Goal: Transaction & Acquisition: Obtain resource

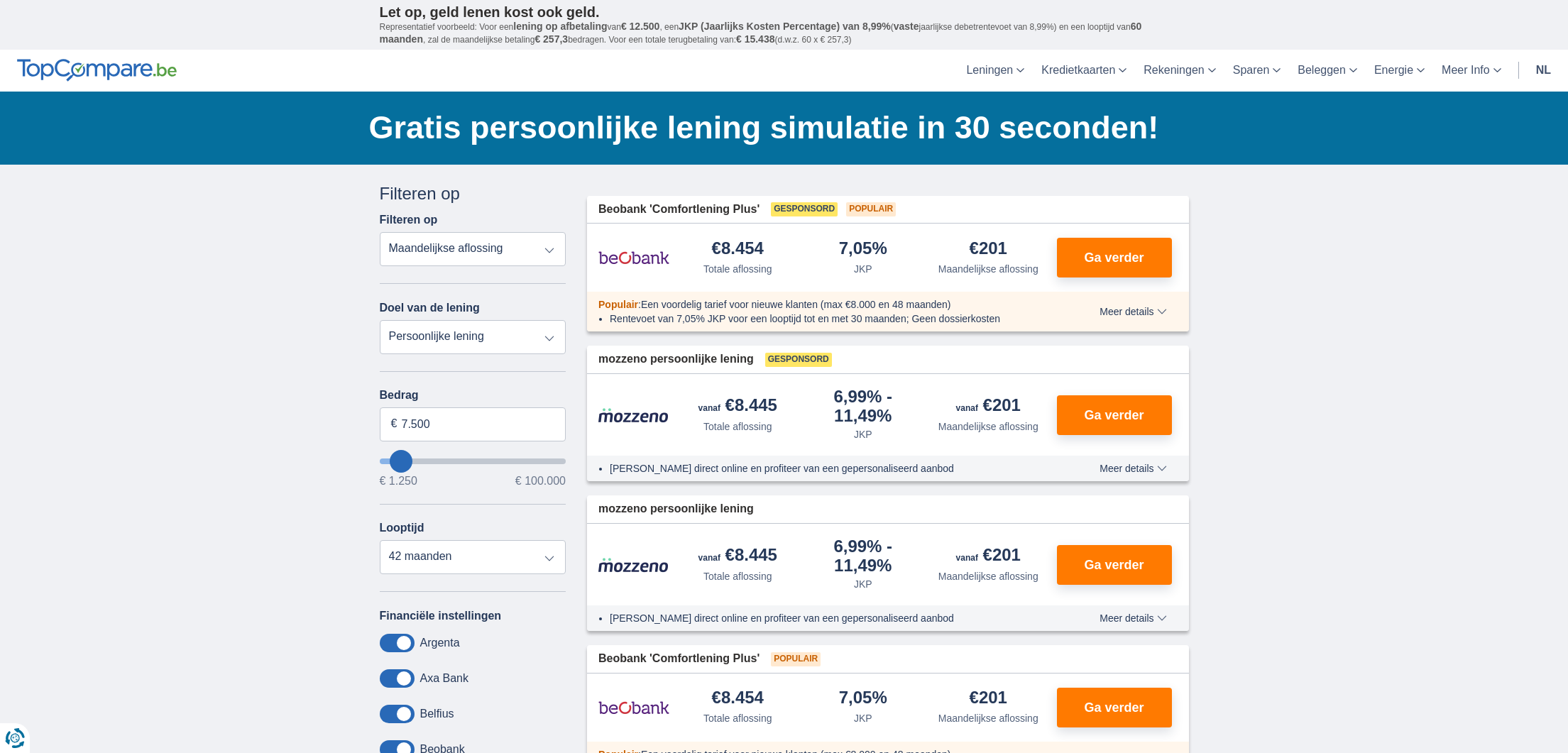
type input "8.250"
type input "8250"
type input "9.250"
type input "9250"
type input "10.250"
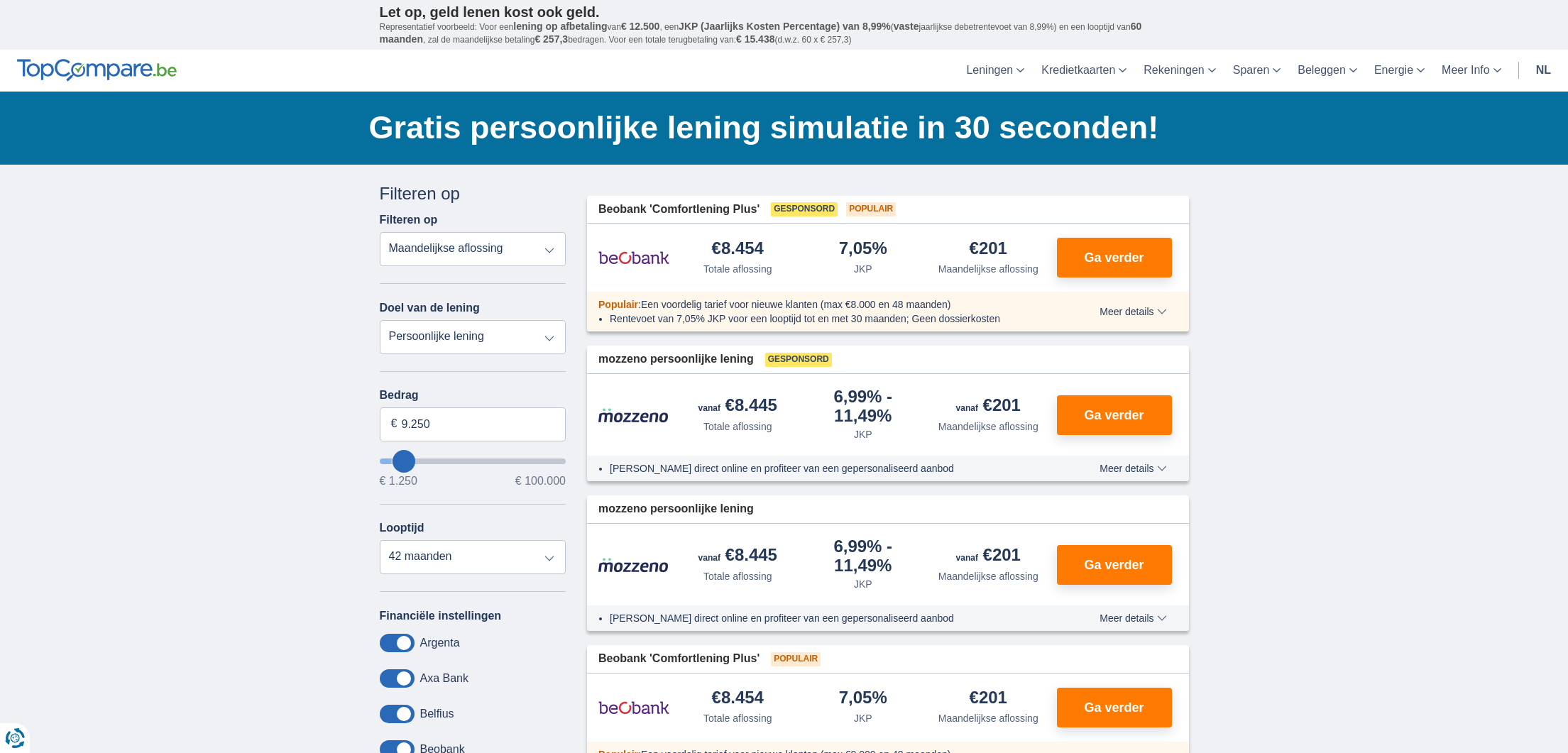
type input "10250"
select select "60"
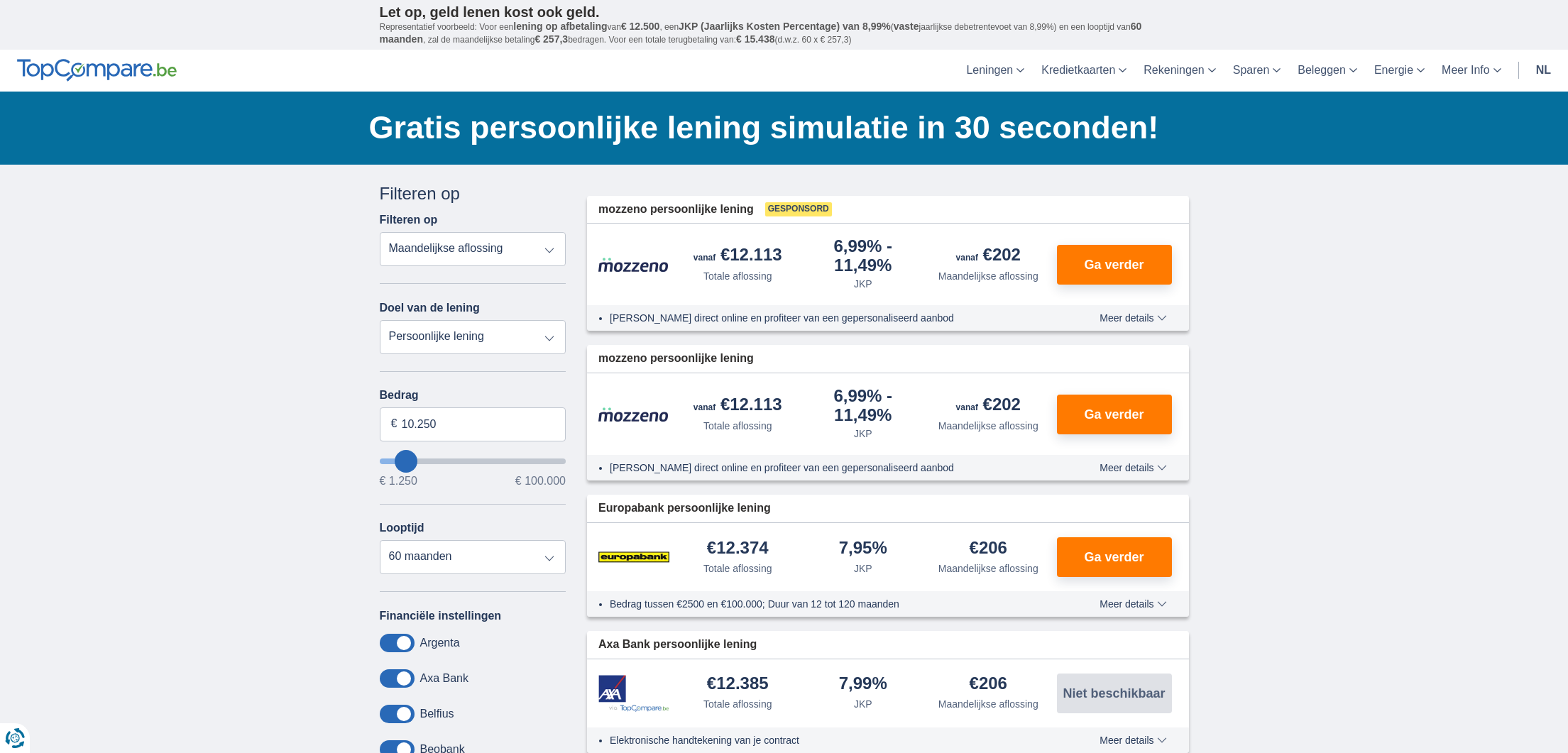
type input "9.250"
type input "9250"
select select "48"
type input "8.250"
type input "8250"
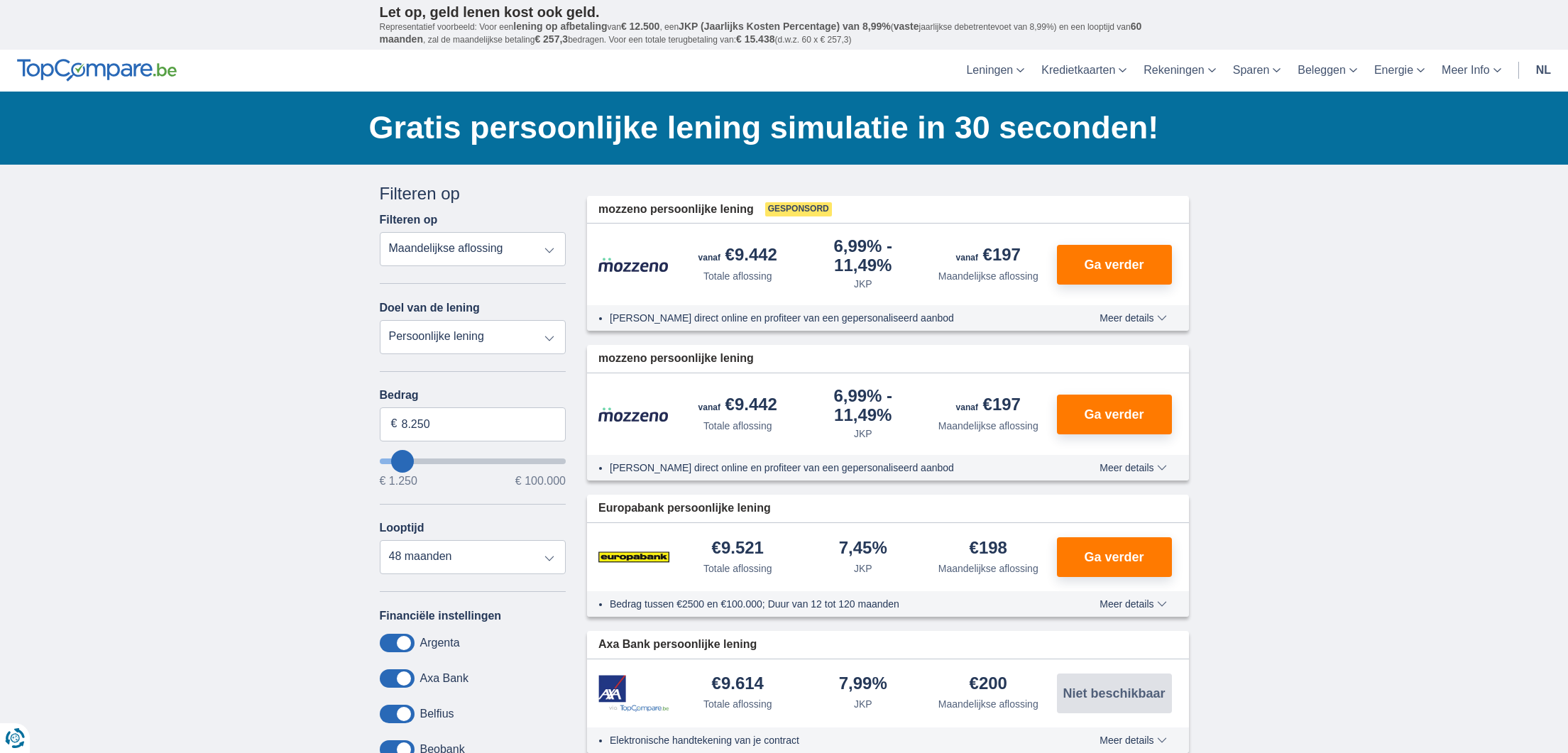
type input "9.250"
type input "9250"
type input "10.250"
type input "10250"
select select "60"
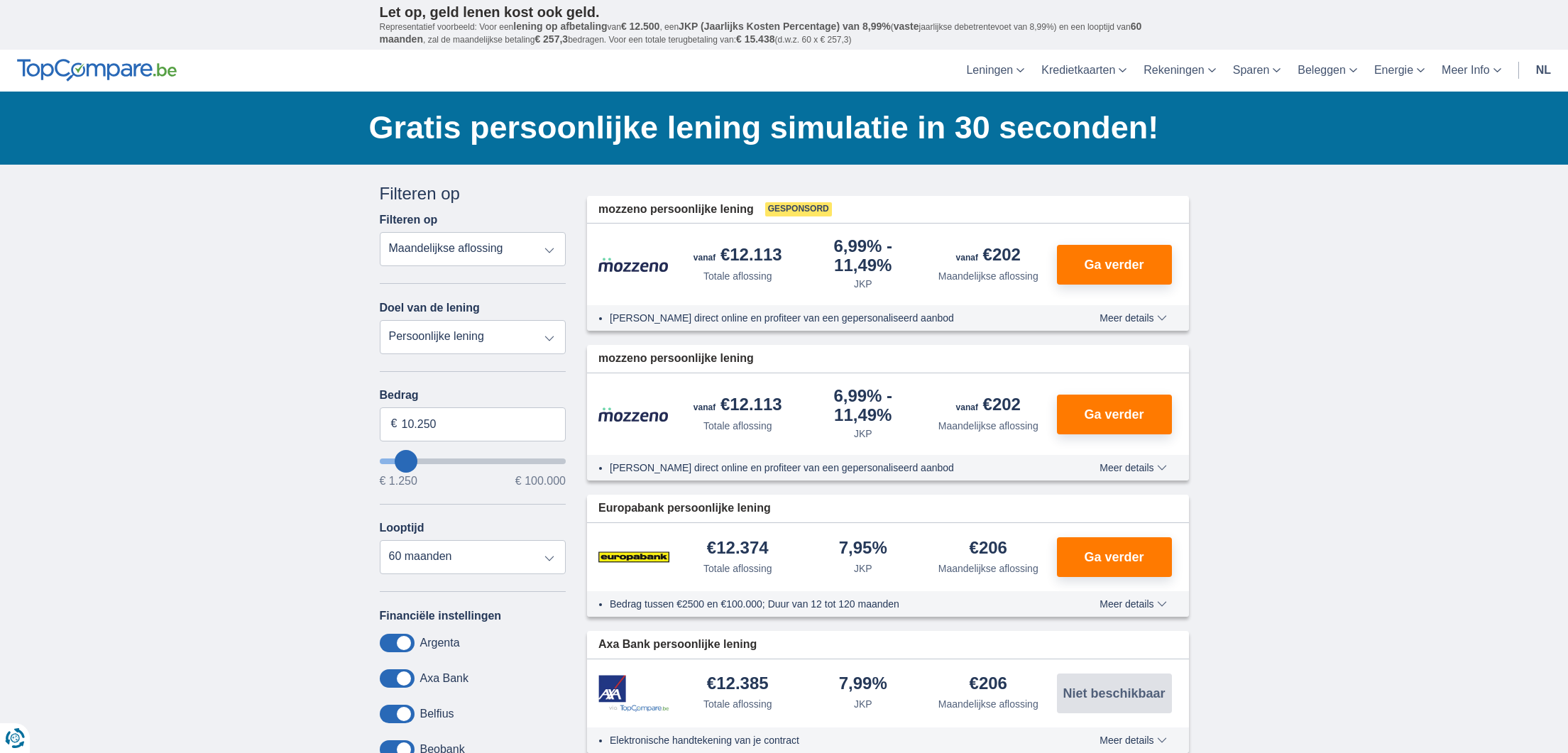
type input "9.250"
type input "9250"
select select "48"
drag, startPoint x: 401, startPoint y: 463, endPoint x: 419, endPoint y: 437, distance: 31.6
type input "9250"
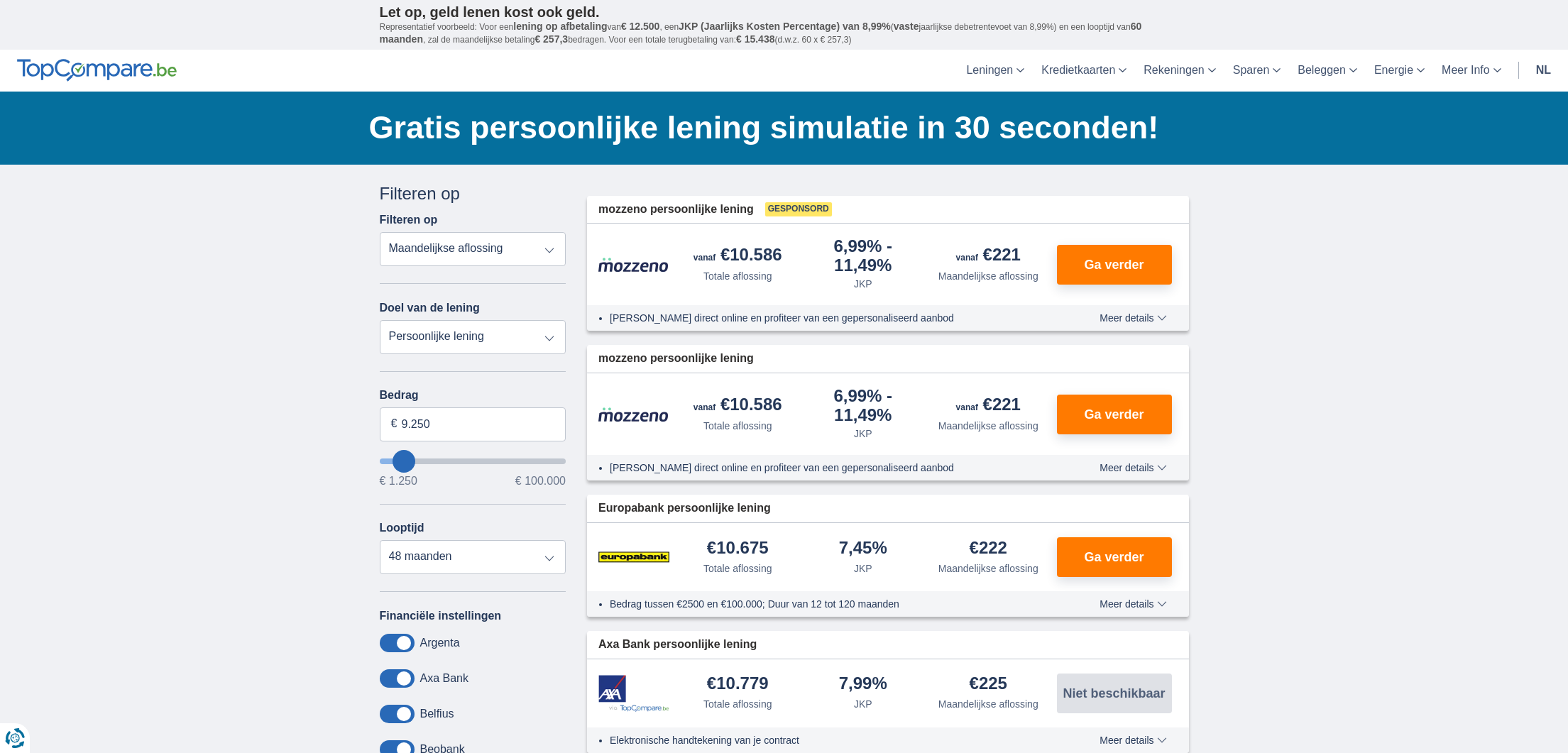
click at [405, 460] on input "wantToBorrow" at bounding box center [473, 461] width 187 height 6
drag, startPoint x: 428, startPoint y: 424, endPoint x: 402, endPoint y: 424, distance: 26.0
click at [402, 424] on input "9.250" at bounding box center [473, 425] width 187 height 34
type input "10.000"
type input "10250"
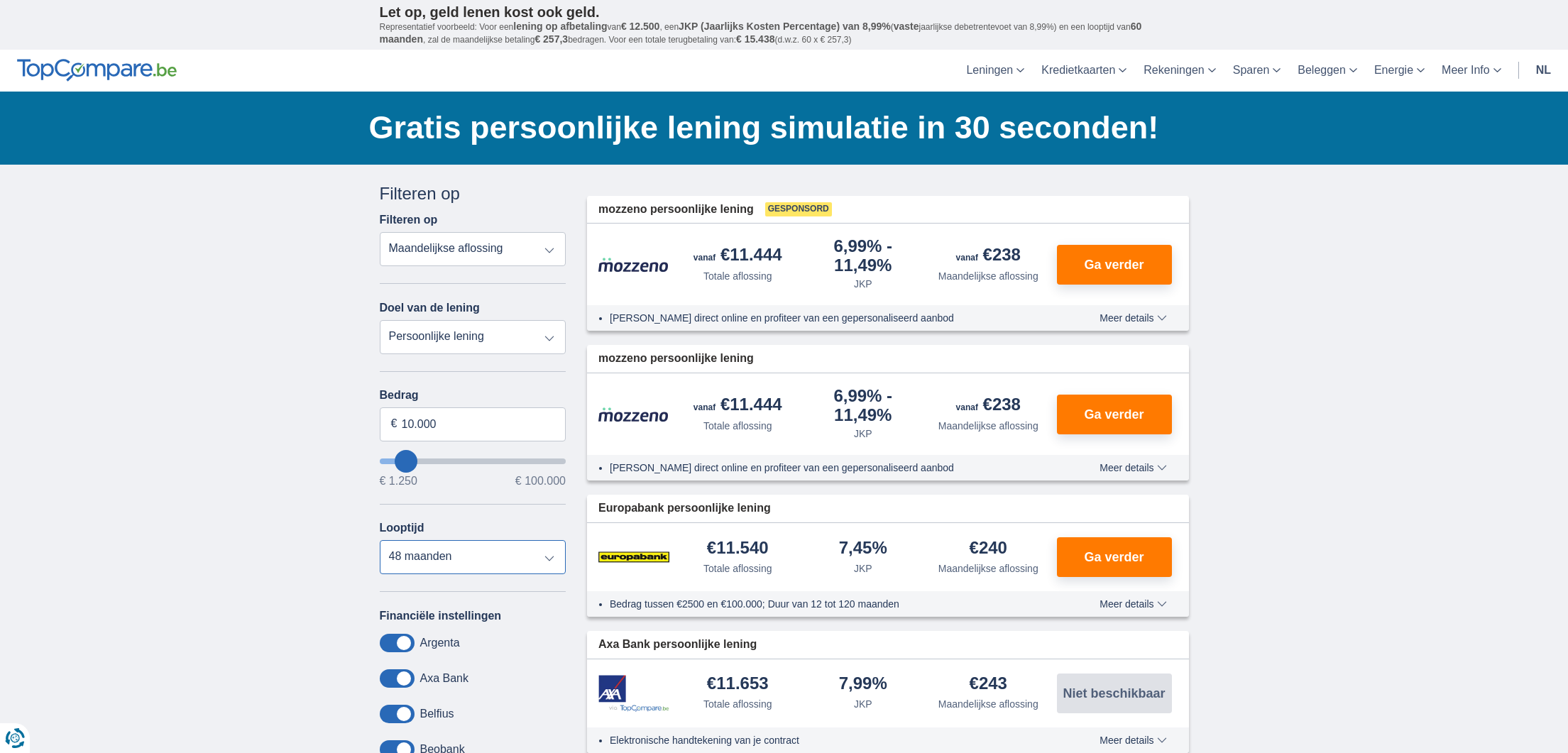
select select "24"
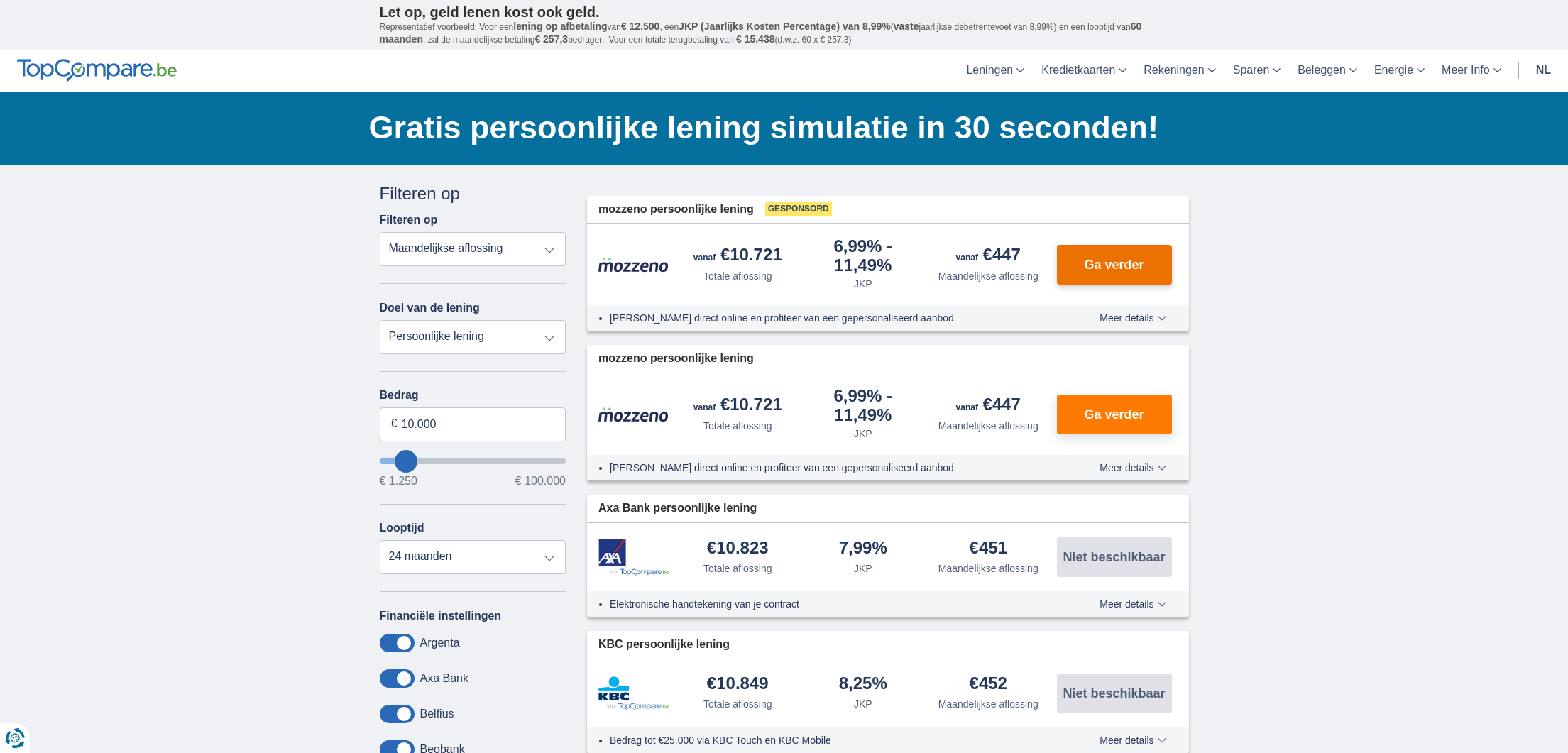
click at [1119, 259] on span "Ga verder" at bounding box center [1114, 264] width 60 height 13
